Goal: Task Accomplishment & Management: Manage account settings

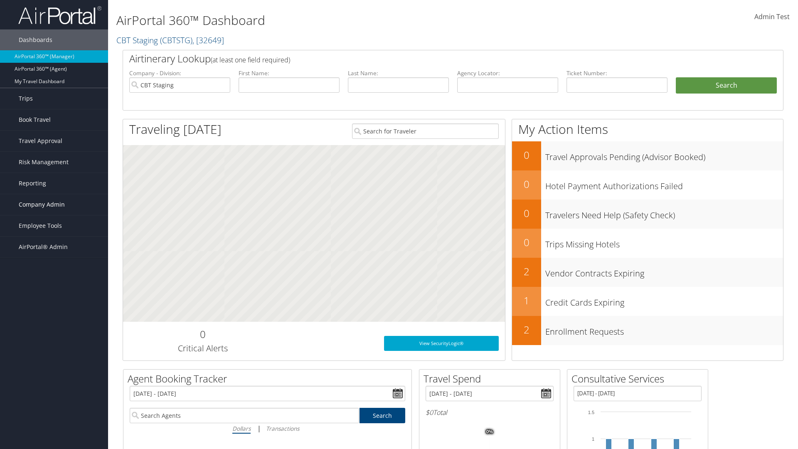
click at [54, 204] on span "Company Admin" at bounding box center [42, 204] width 46 height 21
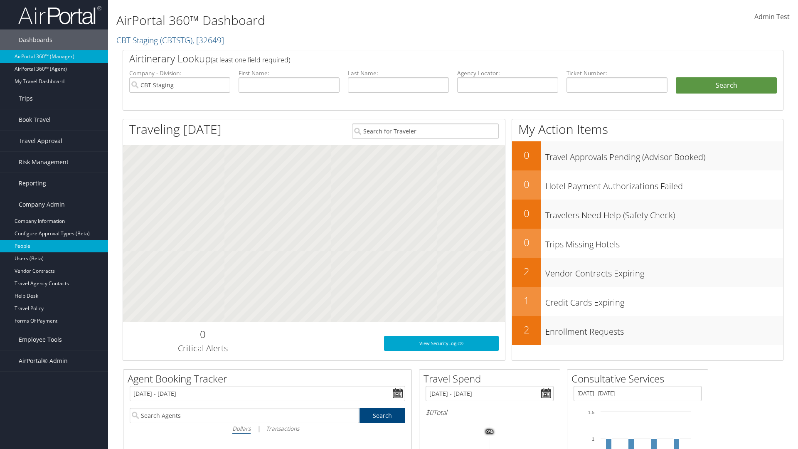
click at [54, 246] on link "People" at bounding box center [54, 246] width 108 height 12
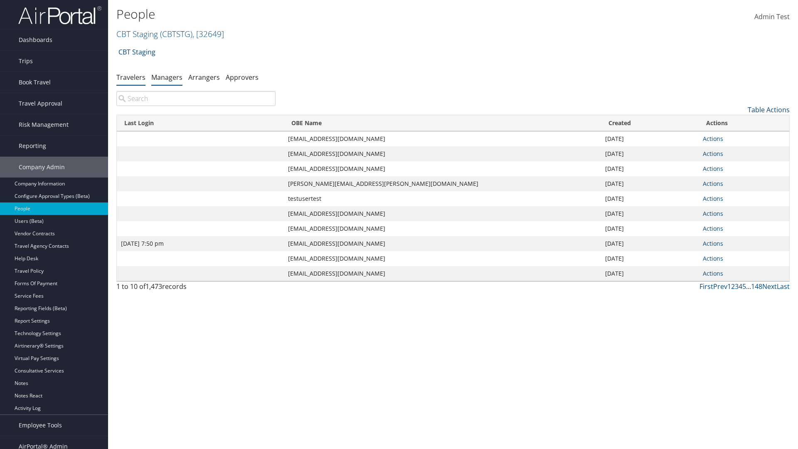
click at [167, 77] on link "Managers" at bounding box center [166, 77] width 31 height 9
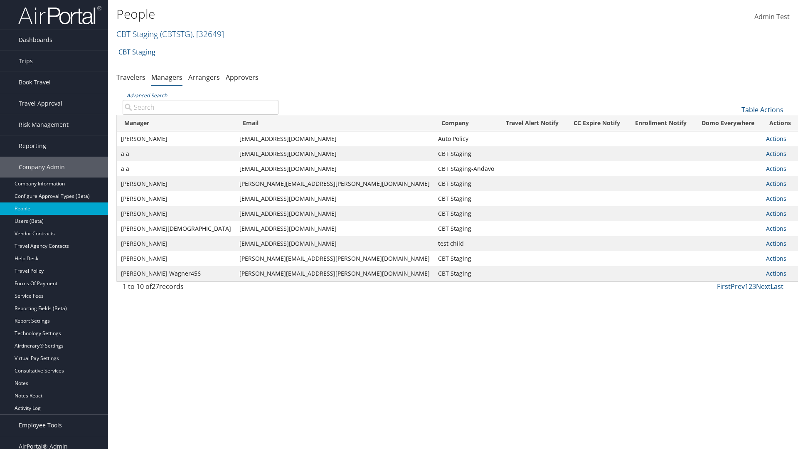
click at [200, 107] on input "Advanced Search" at bounding box center [201, 107] width 156 height 15
type input "Tulio Figarola"
click at [766, 138] on link "Actions" at bounding box center [776, 139] width 20 height 8
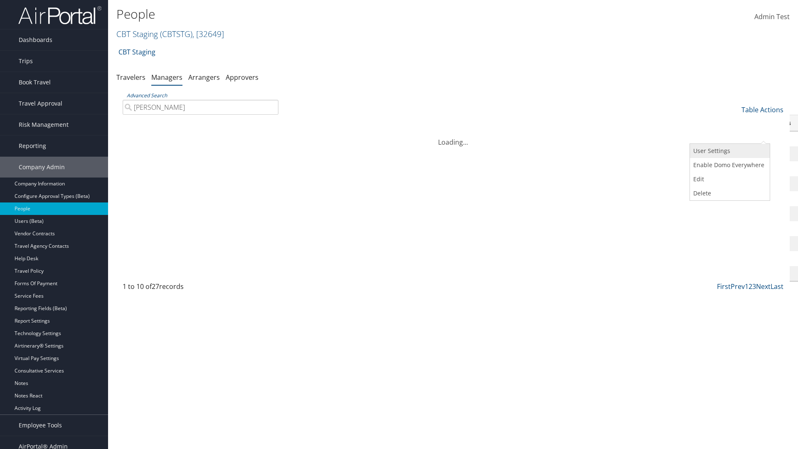
click at [728, 151] on link "User Settings" at bounding box center [729, 151] width 78 height 14
